Goal: Information Seeking & Learning: Learn about a topic

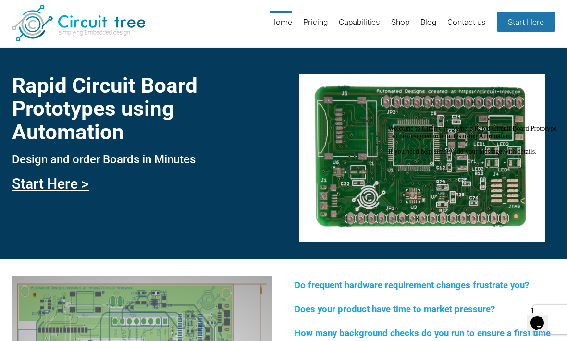
click at [309, 27] on link "Pricing" at bounding box center [315, 26] width 25 height 31
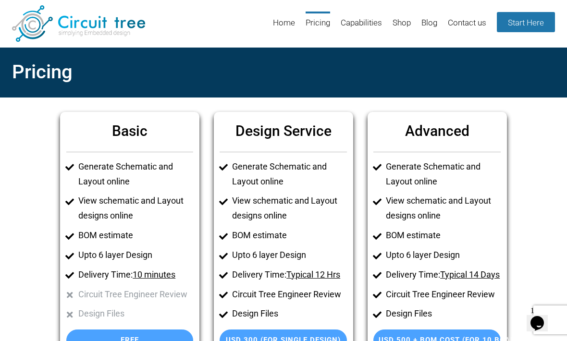
click at [359, 23] on link "Capabilities" at bounding box center [361, 27] width 41 height 31
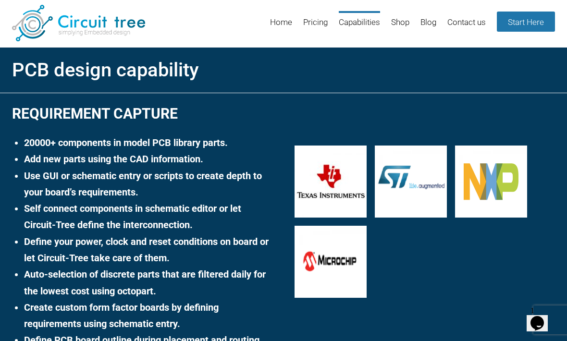
click at [397, 20] on link "Shop" at bounding box center [400, 26] width 18 height 31
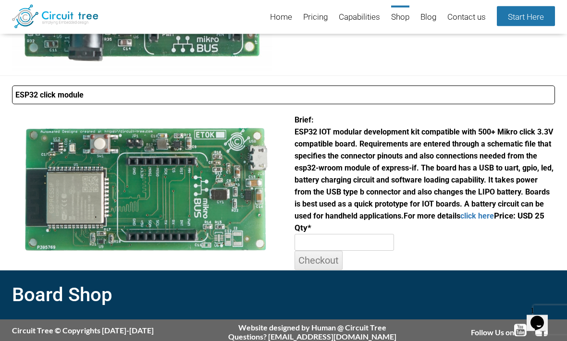
scroll to position [497, 0]
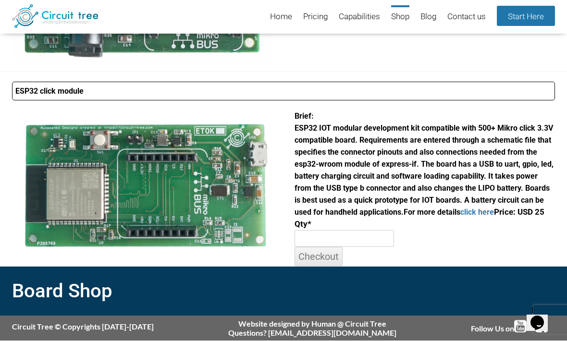
click at [426, 19] on link "Blog" at bounding box center [428, 18] width 16 height 24
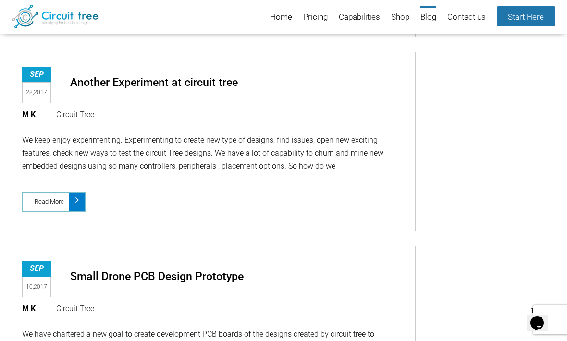
scroll to position [3417, 0]
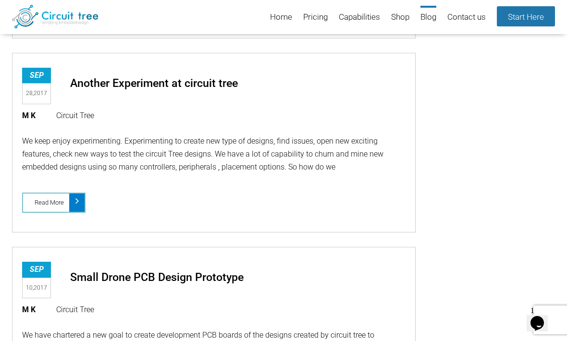
click at [465, 20] on link "Contact us" at bounding box center [466, 18] width 38 height 24
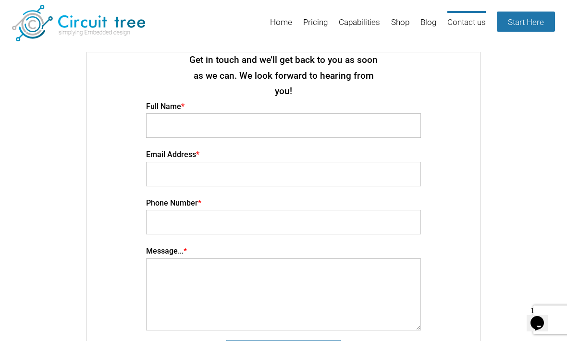
click at [278, 25] on link "Home" at bounding box center [281, 26] width 22 height 31
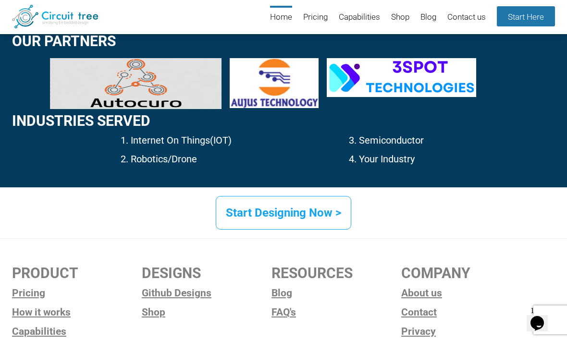
scroll to position [1478, 0]
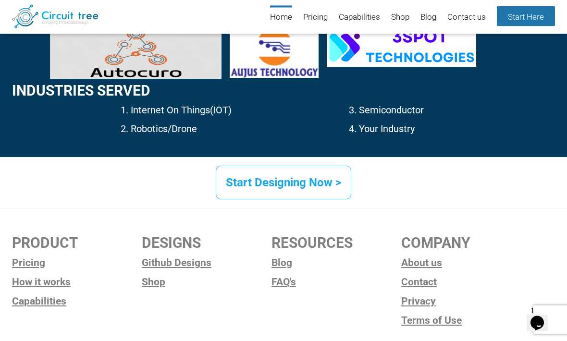
click at [417, 264] on link "About us" at bounding box center [466, 263] width 130 height 14
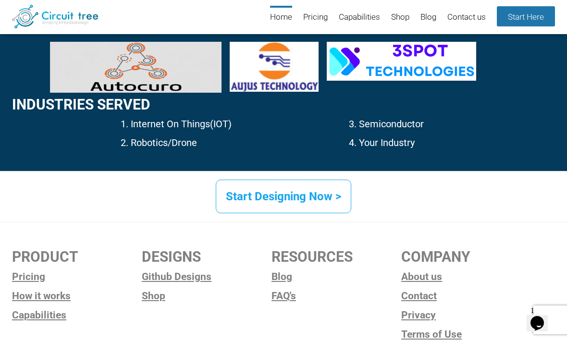
scroll to position [1478, 0]
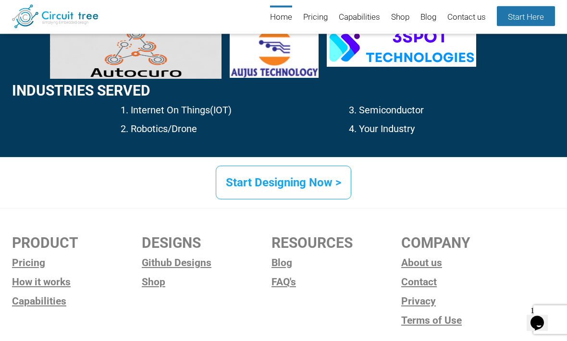
click at [280, 279] on link "FAQ's" at bounding box center [337, 282] width 130 height 14
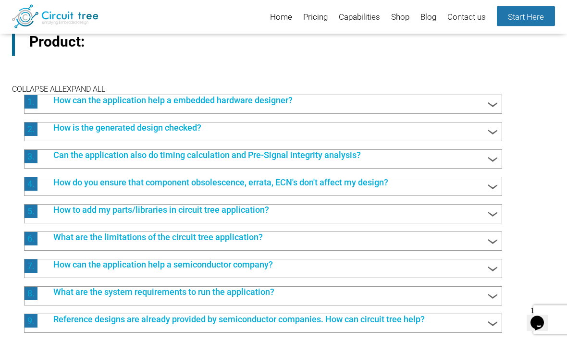
scroll to position [128, 0]
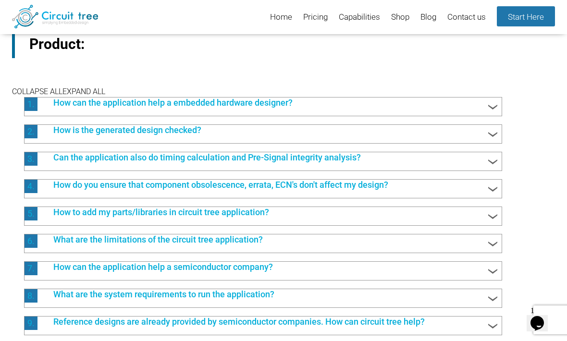
click at [499, 220] on div "5. How to add my parts/libraries in circuit tree application?" at bounding box center [263, 213] width 477 height 12
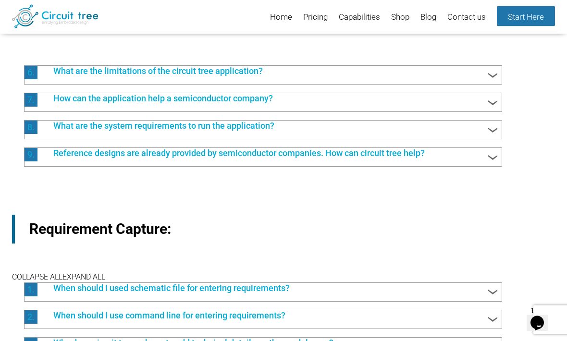
scroll to position [464, 0]
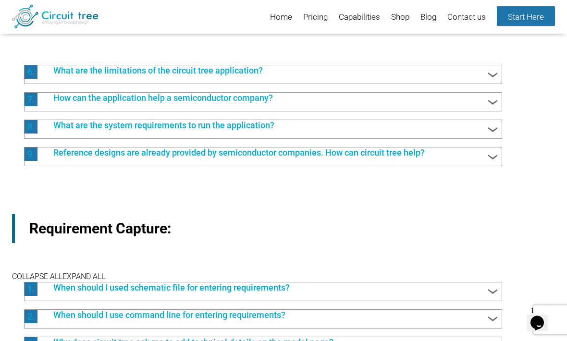
click at [500, 133] on div "8. What are the system requirements to run the application?" at bounding box center [263, 127] width 477 height 12
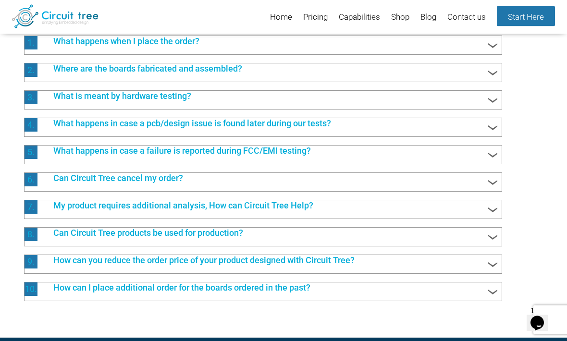
scroll to position [1382, 0]
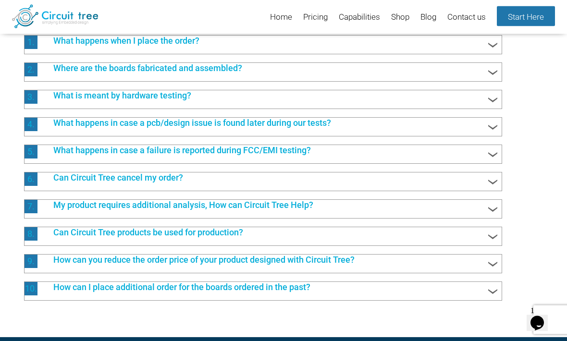
click at [492, 52] on span at bounding box center [492, 45] width 13 height 13
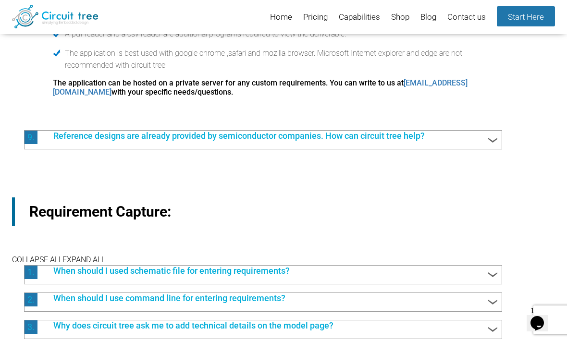
scroll to position [690, 0]
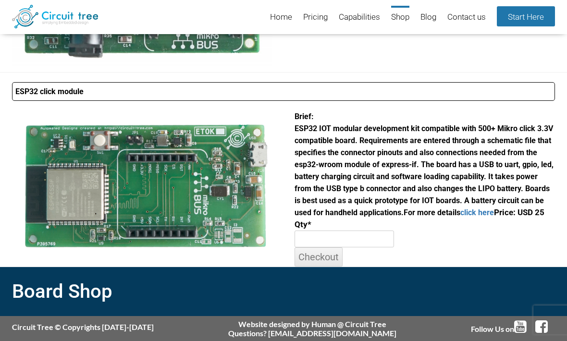
scroll to position [497, 0]
